Goal: Find specific page/section: Find specific page/section

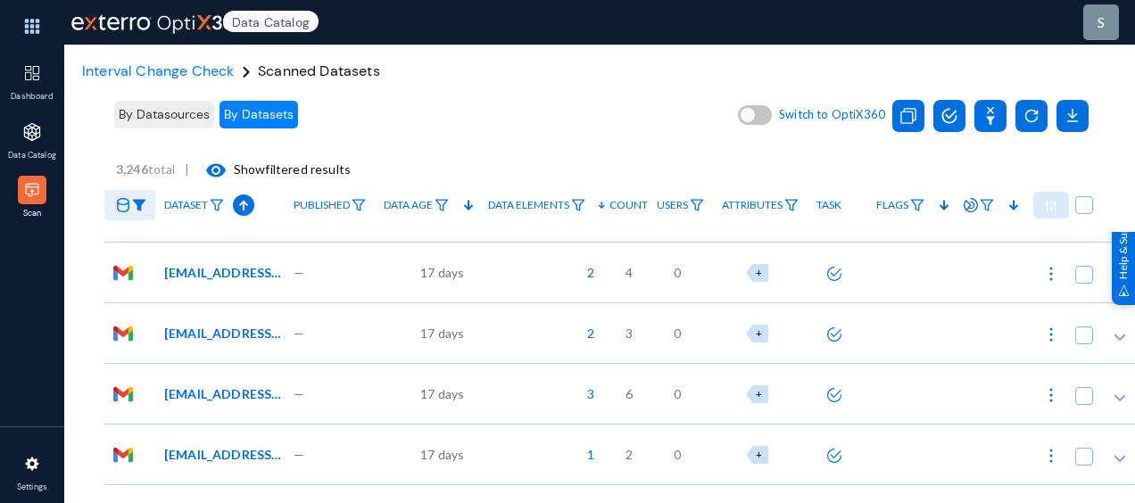
scroll to position [3391, 0]
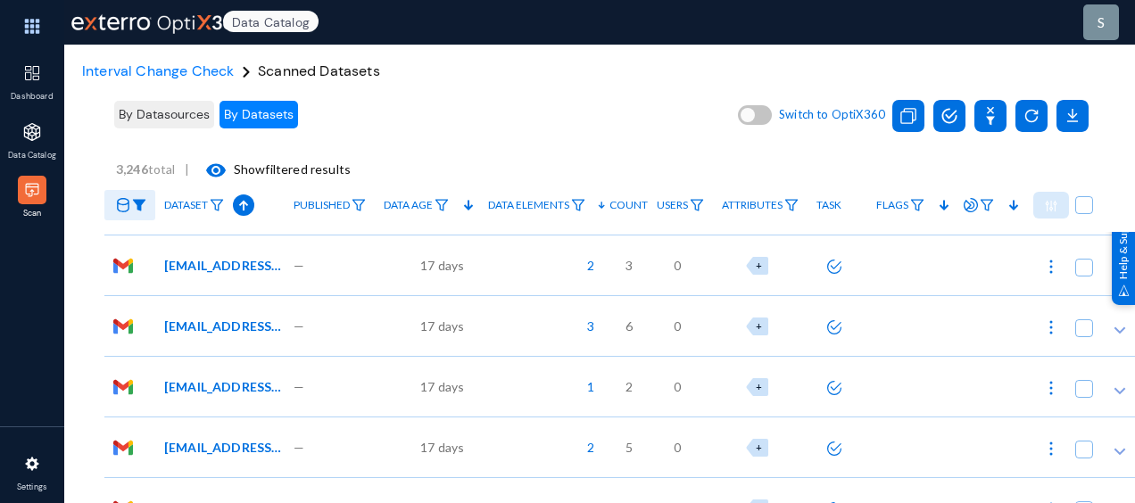
click at [168, 121] on span "By Datasources" at bounding box center [164, 114] width 91 height 16
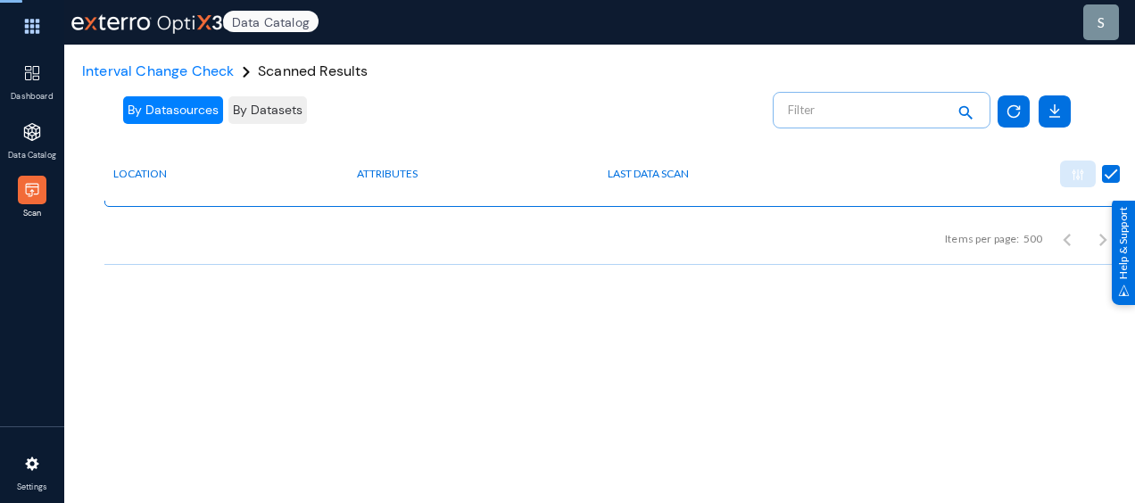
scroll to position [70, 0]
checkbox input "false"
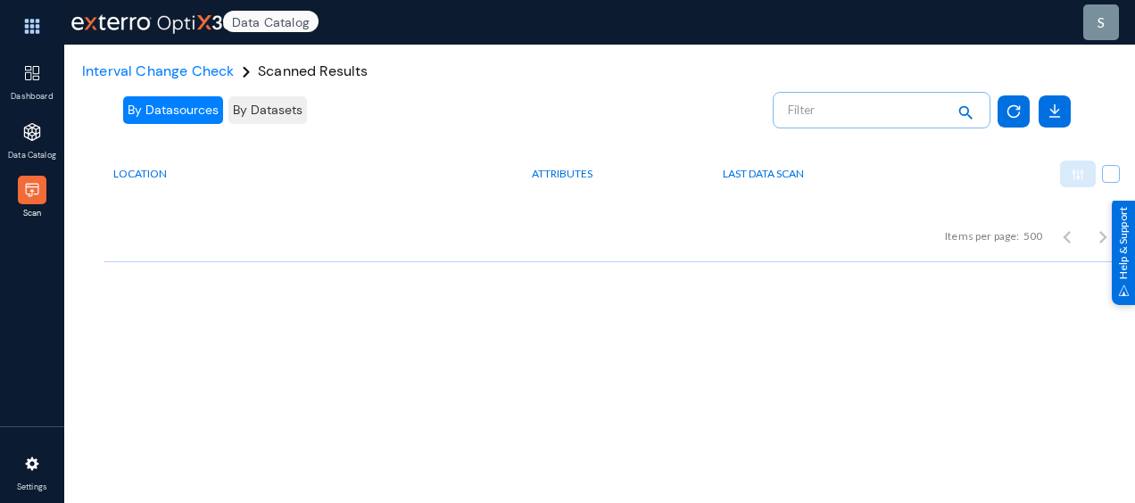
click at [300, 108] on span "By Datasets" at bounding box center [268, 110] width 70 height 16
